Goal: Transaction & Acquisition: Purchase product/service

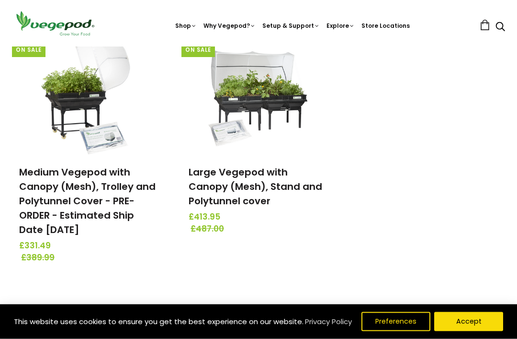
scroll to position [401, 0]
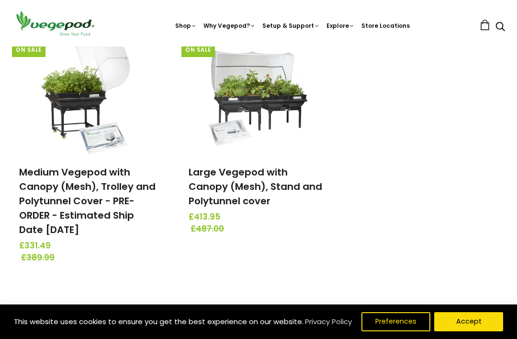
click at [259, 46] on link "VegeBag" at bounding box center [259, 46] width 0 height 0
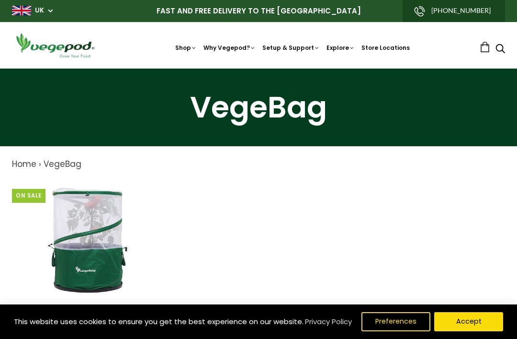
click at [259, 68] on span "Accessories & Other Products" at bounding box center [259, 68] width 0 height 0
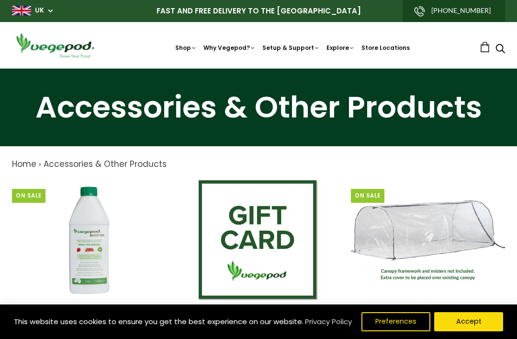
click at [259, 68] on span "Vegepod Bundles" at bounding box center [259, 68] width 0 height 0
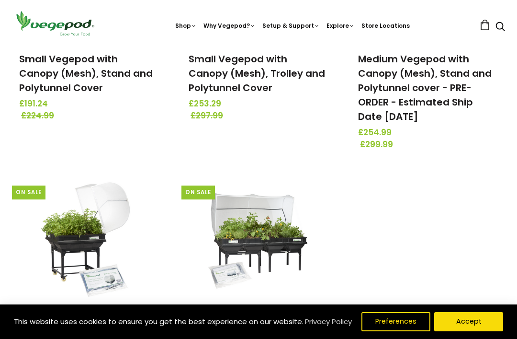
scroll to position [269, 0]
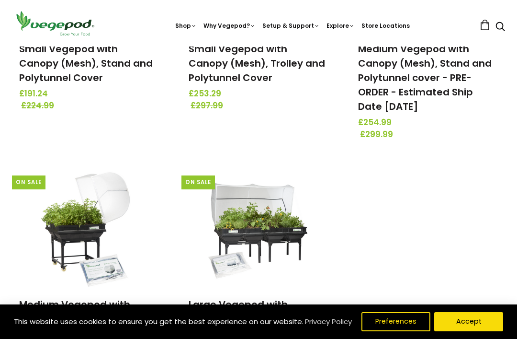
click at [243, 306] on link "Large Vegepod with Canopy (Mesh), Stand and Polytunnel cover" at bounding box center [256, 318] width 134 height 42
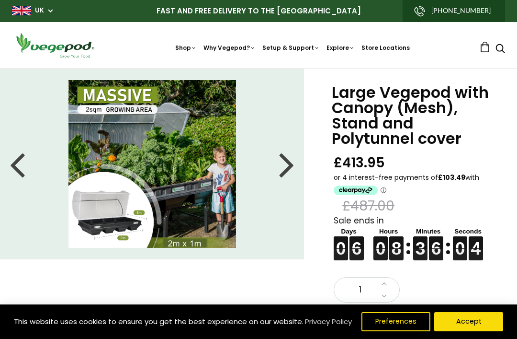
click at [283, 172] on div at bounding box center [286, 163] width 15 height 43
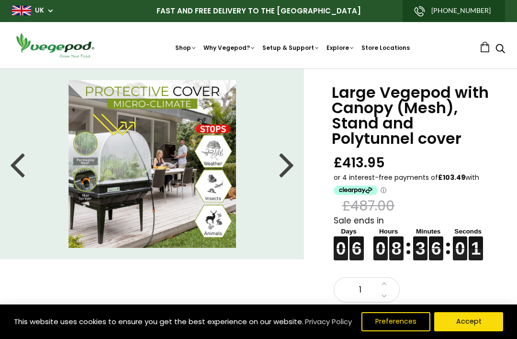
click at [289, 163] on div at bounding box center [286, 163] width 15 height 43
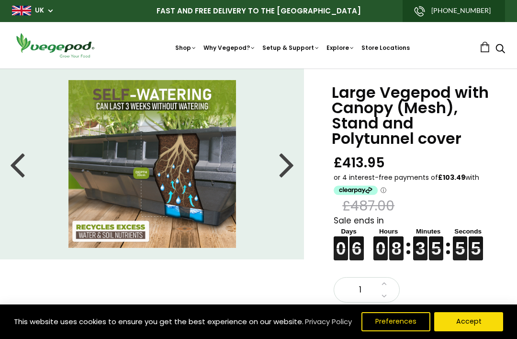
click at [290, 163] on div at bounding box center [286, 163] width 15 height 43
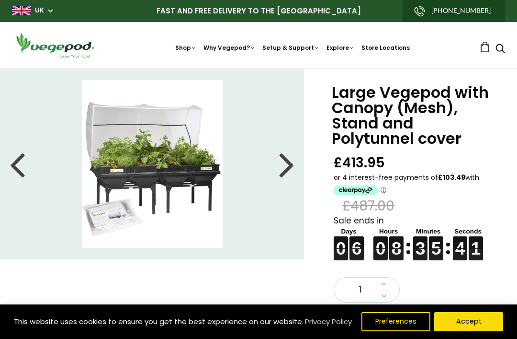
click at [283, 166] on div at bounding box center [286, 163] width 15 height 43
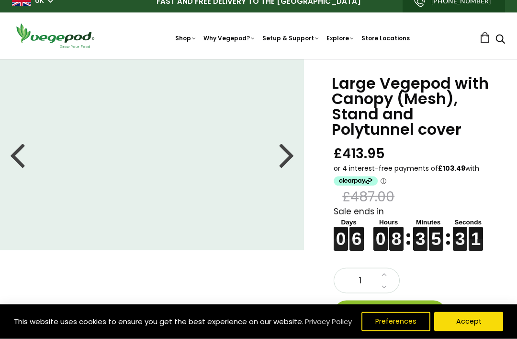
scroll to position [10, 0]
